Goal: Task Accomplishment & Management: Manage account settings

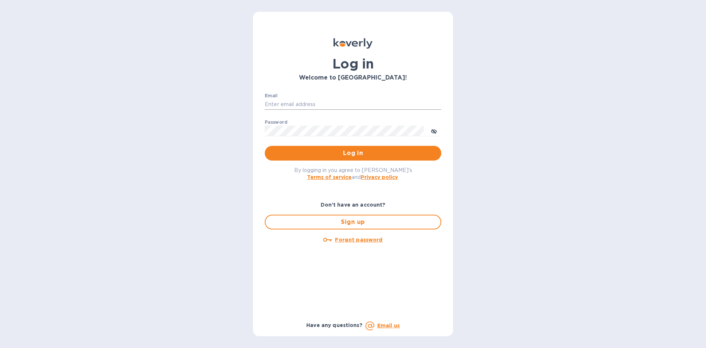
click at [278, 105] on input "Email" at bounding box center [353, 104] width 177 height 11
type input "[EMAIL_ADDRESS][DOMAIN_NAME]"
click at [265, 146] on button "Log in" at bounding box center [353, 153] width 177 height 15
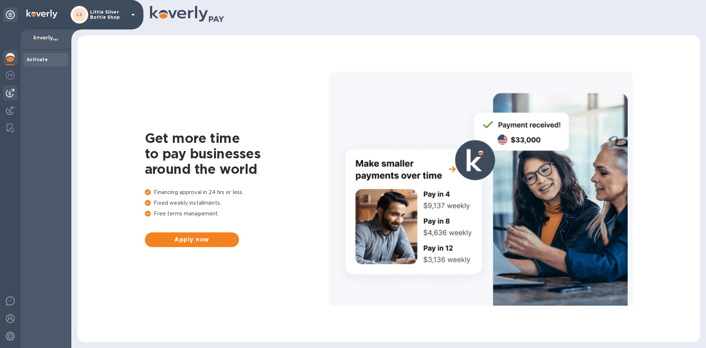
click at [14, 92] on img at bounding box center [10, 92] width 9 height 9
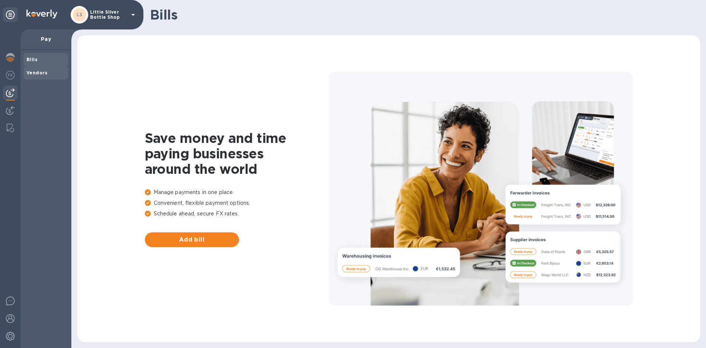
click at [37, 73] on b "Vendors" at bounding box center [36, 73] width 21 height 6
click at [29, 72] on b "Vendors" at bounding box center [36, 73] width 21 height 6
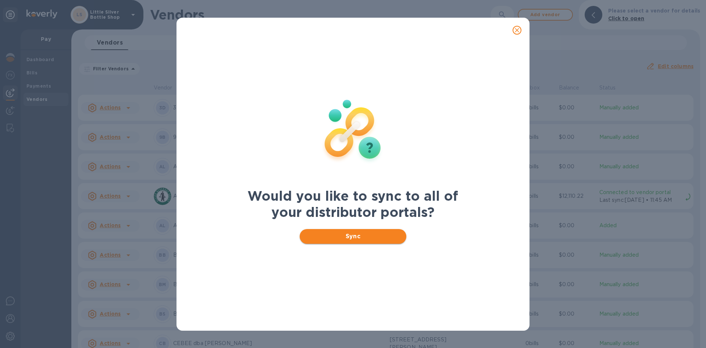
click at [364, 236] on span "Sync" at bounding box center [353, 236] width 95 height 9
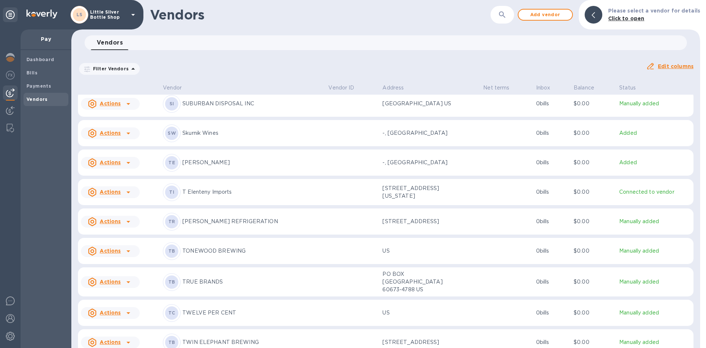
scroll to position [2644, 0]
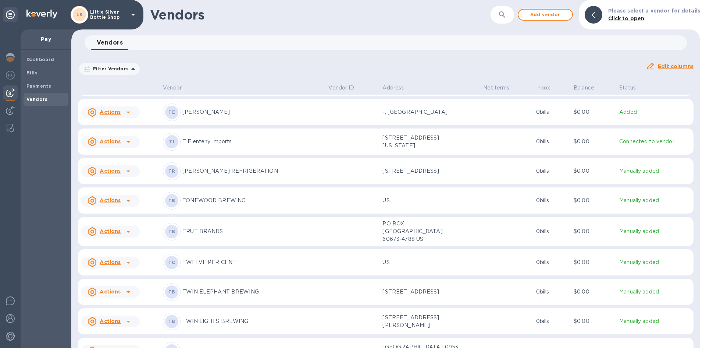
click at [230, 323] on p "TWIN LIGHTS BREWING" at bounding box center [252, 321] width 140 height 8
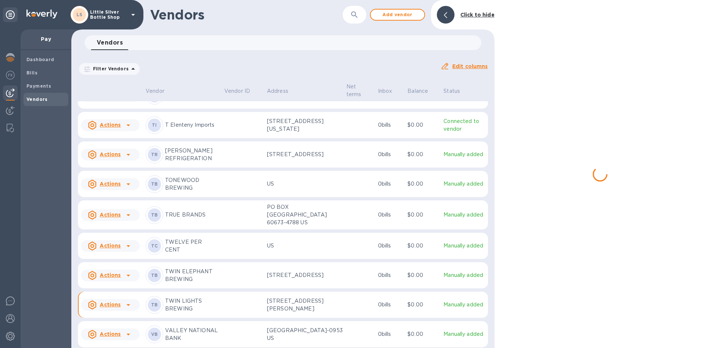
scroll to position [2682, 0]
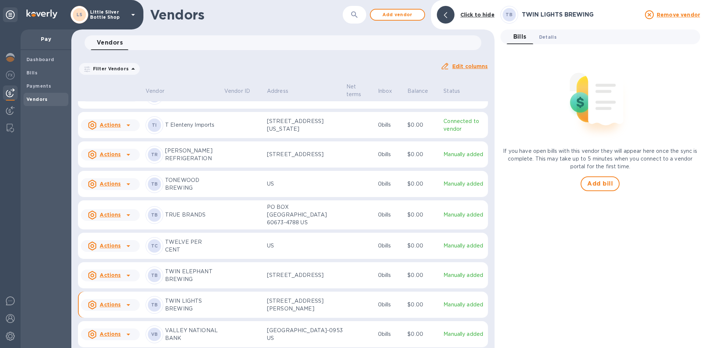
click at [547, 36] on span "Details 0" at bounding box center [548, 37] width 18 height 8
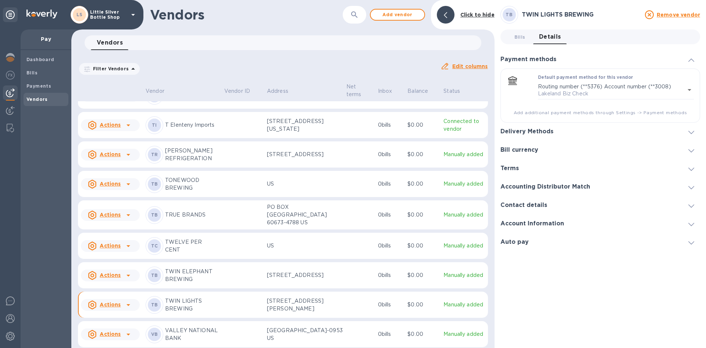
click at [691, 133] on icon at bounding box center [692, 132] width 6 height 3
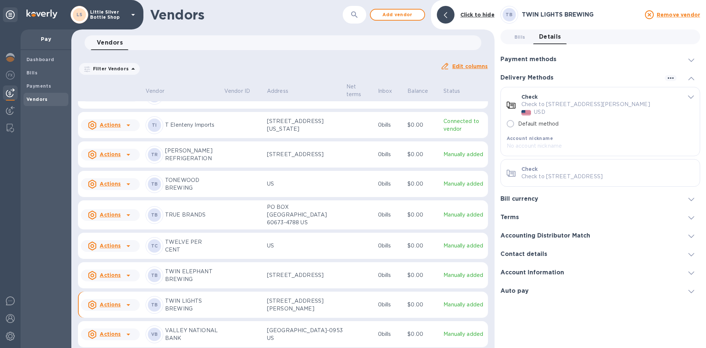
click at [691, 60] on icon at bounding box center [692, 59] width 6 height 3
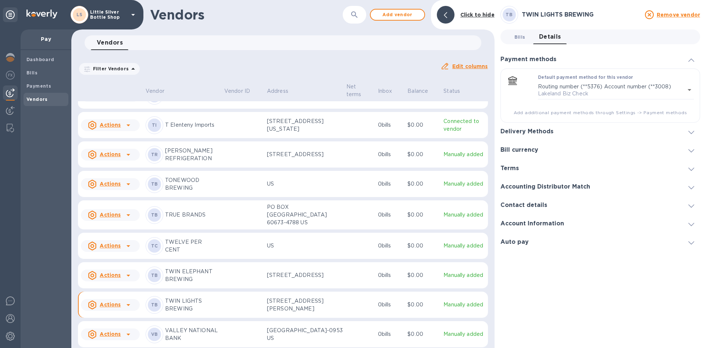
click at [517, 38] on span "Bills 0" at bounding box center [520, 37] width 11 height 8
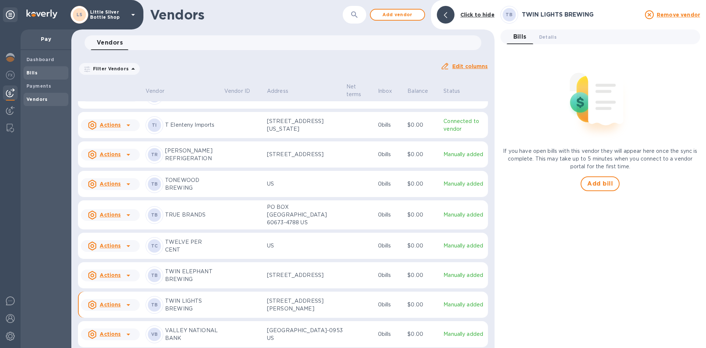
click at [48, 73] on span "Bills" at bounding box center [45, 72] width 39 height 7
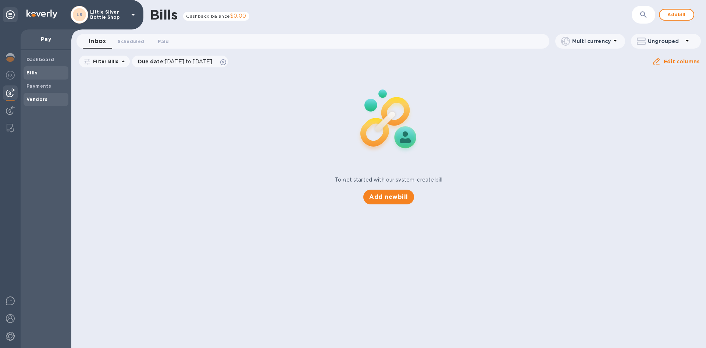
click at [47, 98] on span "Vendors" at bounding box center [45, 99] width 39 height 7
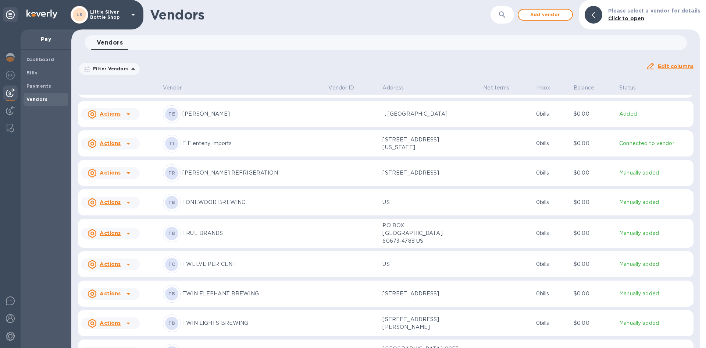
scroll to position [2644, 0]
click at [210, 324] on p "TWIN LIGHTS BREWING" at bounding box center [252, 321] width 140 height 8
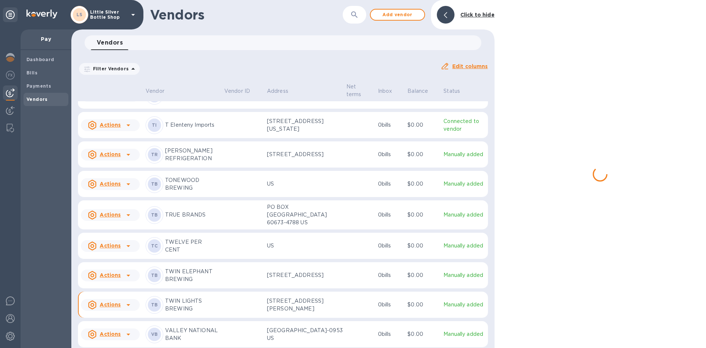
scroll to position [2682, 0]
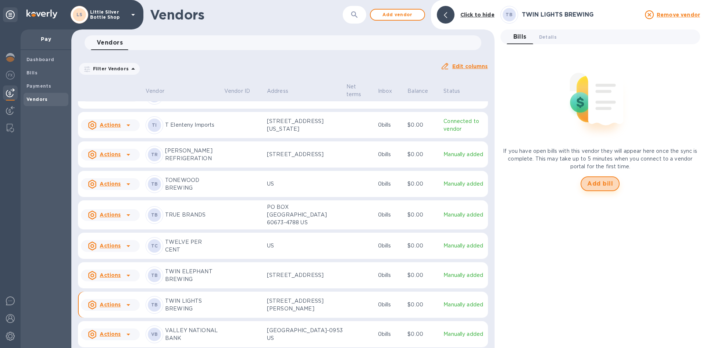
click at [596, 181] on span "Add bill" at bounding box center [600, 183] width 26 height 9
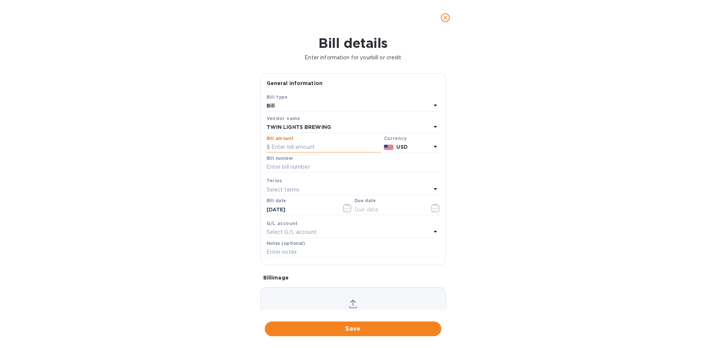
click at [334, 149] on input "text" at bounding box center [324, 147] width 114 height 11
type input "165.00"
click at [309, 166] on input "text" at bounding box center [353, 166] width 173 height 11
type input "7237"
click at [287, 188] on p "Select terms" at bounding box center [283, 190] width 33 height 8
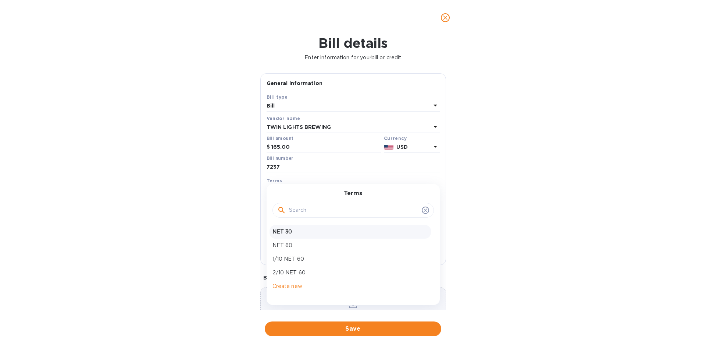
click at [288, 229] on p "NET 30" at bounding box center [351, 232] width 156 height 8
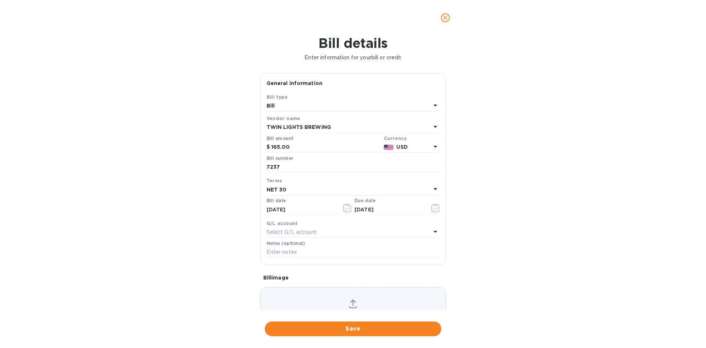
type input "09/14/2025"
click at [289, 249] on input "text" at bounding box center [353, 251] width 173 height 11
type input "1-29788"
click at [364, 327] on span "Save" at bounding box center [353, 328] width 165 height 9
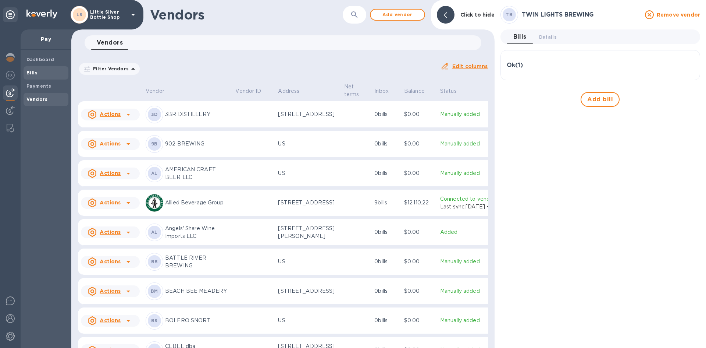
click at [32, 74] on b "Bills" at bounding box center [31, 73] width 11 height 6
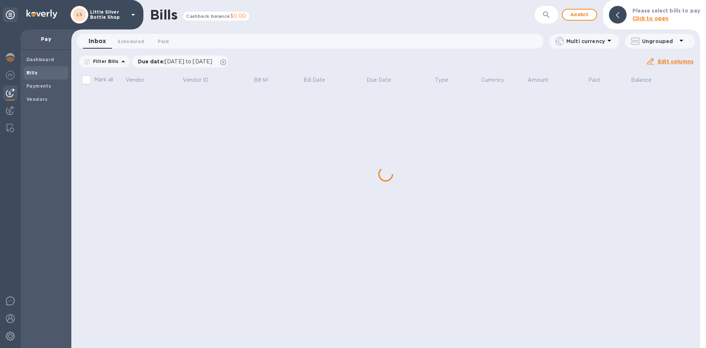
click at [129, 98] on div "Bills Cashback balance $0.00 ​ Add bill Please select bills to pay Click to ope…" at bounding box center [385, 174] width 629 height 348
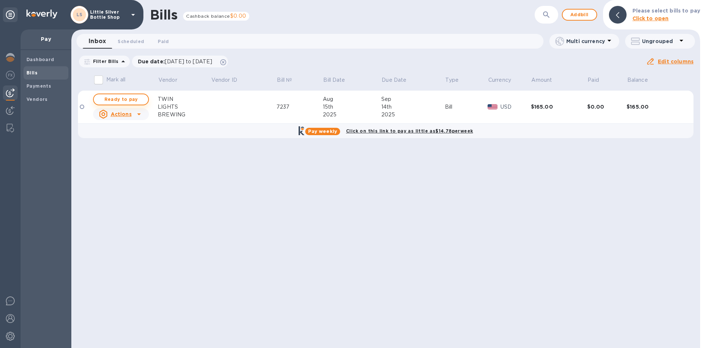
click at [135, 100] on span "Ready to pay" at bounding box center [121, 99] width 43 height 9
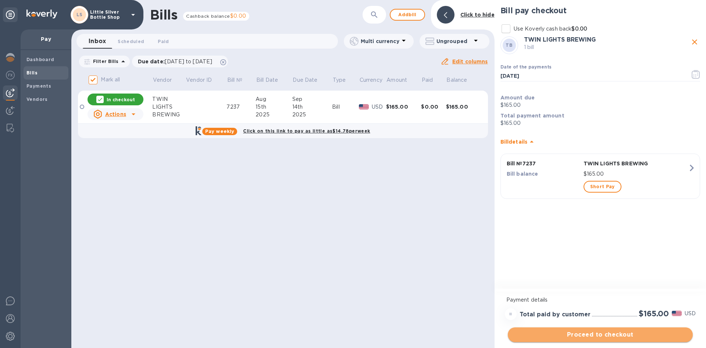
click at [602, 336] on span "Proceed to checkout" at bounding box center [600, 334] width 173 height 9
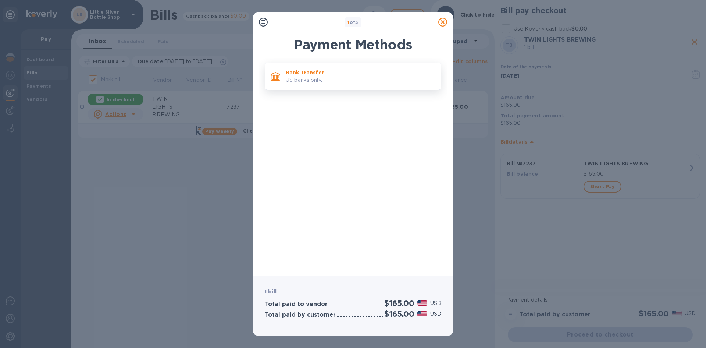
click at [355, 75] on p "Bank Transfer" at bounding box center [360, 72] width 149 height 7
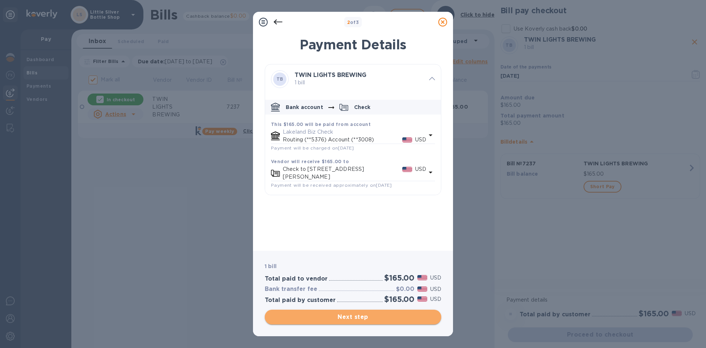
click at [369, 316] on span "Next step" at bounding box center [353, 316] width 165 height 9
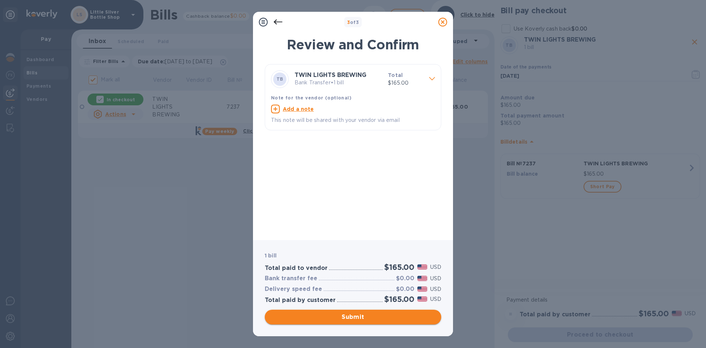
click at [369, 316] on span "Submit" at bounding box center [353, 316] width 165 height 9
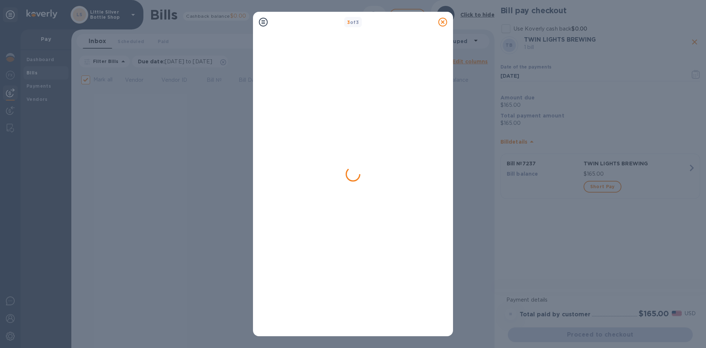
checkbox input "false"
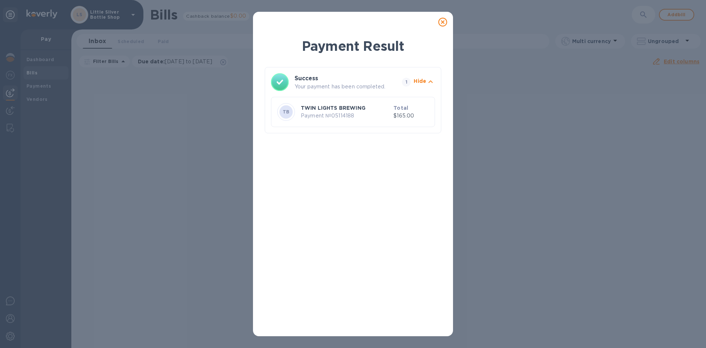
click at [441, 22] on icon at bounding box center [442, 22] width 9 height 9
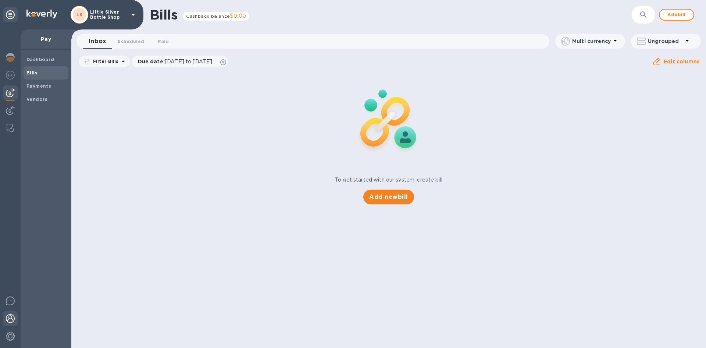
click at [9, 320] on img at bounding box center [10, 318] width 9 height 9
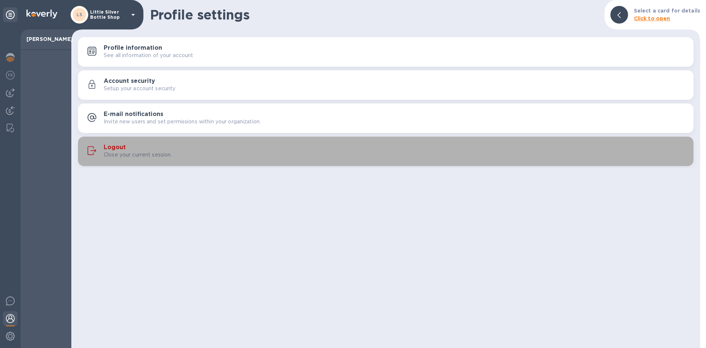
click at [109, 144] on h3 "Logout" at bounding box center [115, 147] width 22 height 7
